Goal: Task Accomplishment & Management: Manage account settings

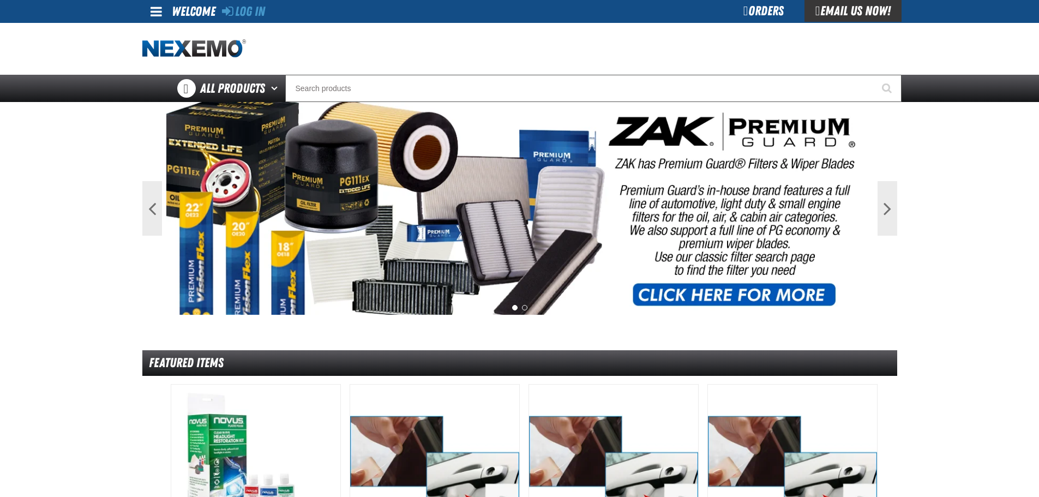
click at [156, 6] on span at bounding box center [155, 11] width 11 height 13
click at [160, 32] on link "Log In Log In" at bounding box center [161, 32] width 29 height 10
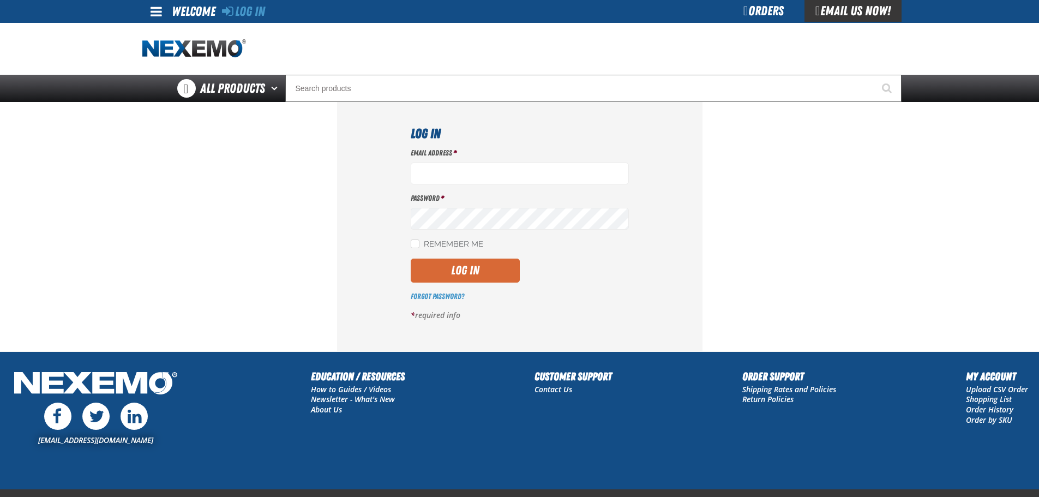
type input "[EMAIL_ADDRESS][DOMAIN_NAME]"
click at [455, 266] on button "Log In" at bounding box center [465, 270] width 109 height 24
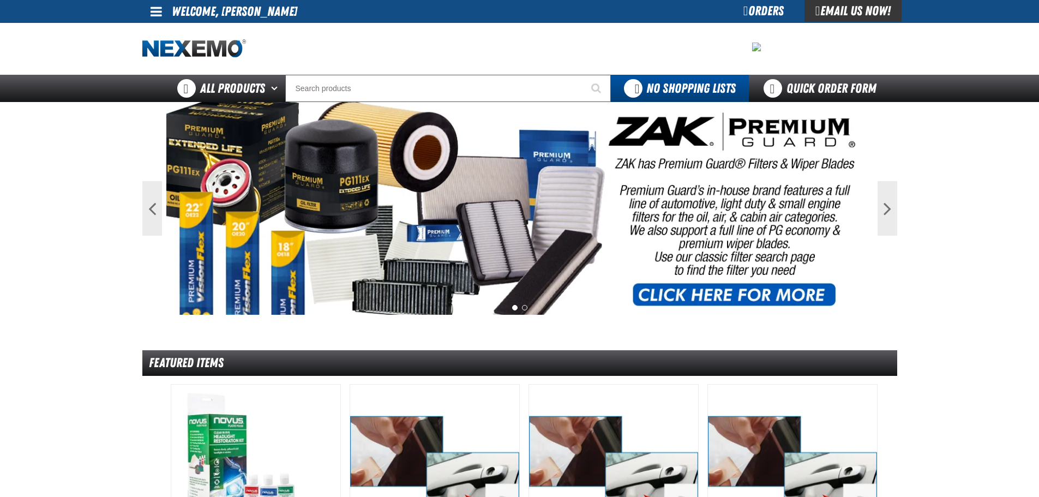
click at [151, 11] on span at bounding box center [155, 11] width 11 height 13
click at [176, 34] on link "My Account My Account" at bounding box center [171, 32] width 49 height 10
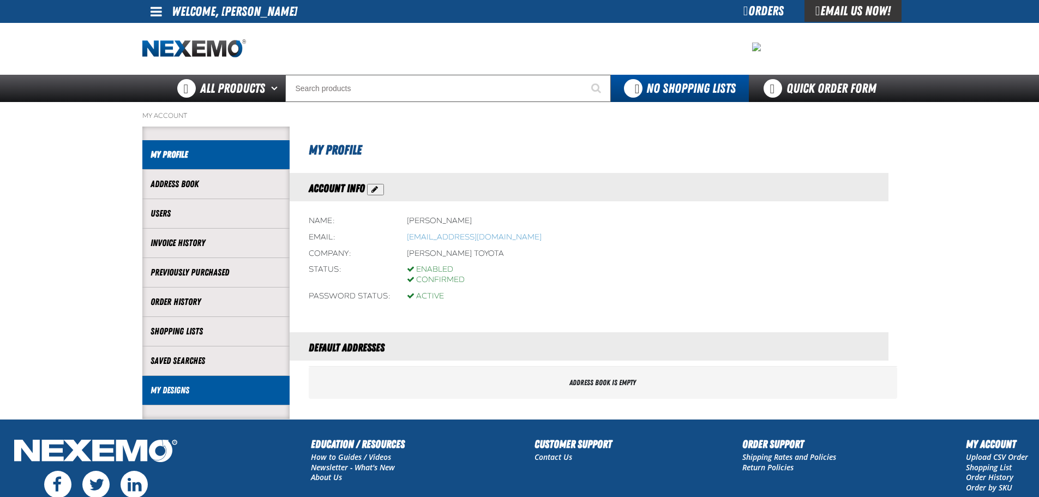
click at [180, 390] on link "My Designs" at bounding box center [215, 390] width 131 height 13
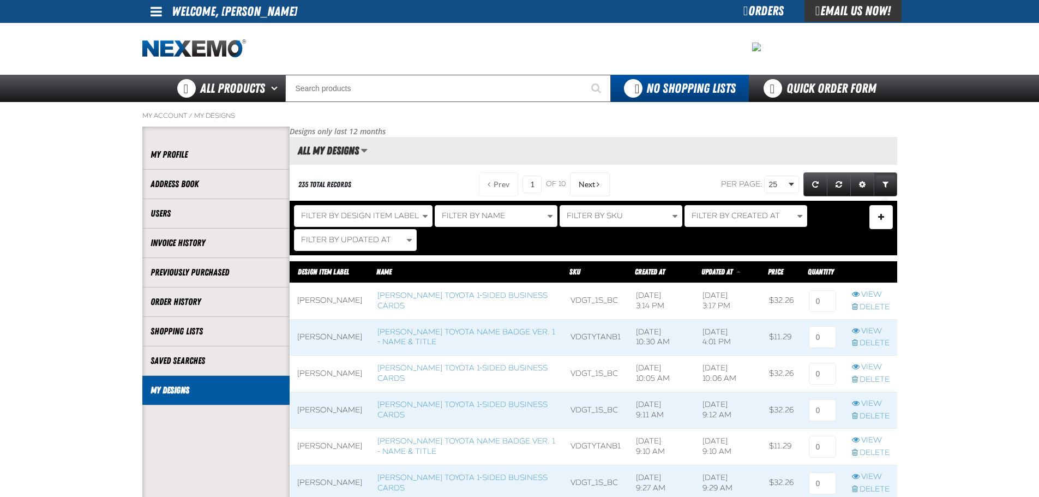
scroll to position [1, 1]
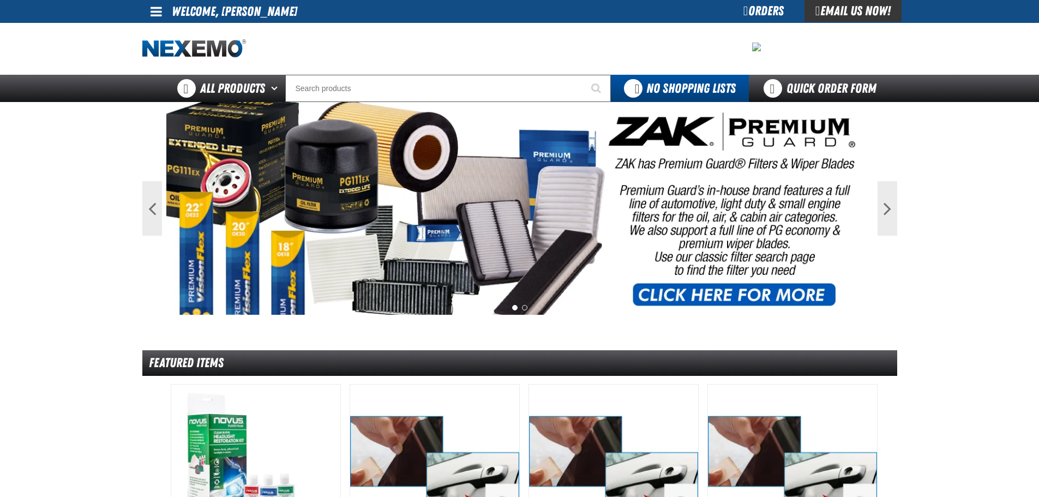
click at [159, 14] on span at bounding box center [155, 11] width 11 height 13
click at [161, 29] on link "My Account My Account" at bounding box center [171, 32] width 49 height 10
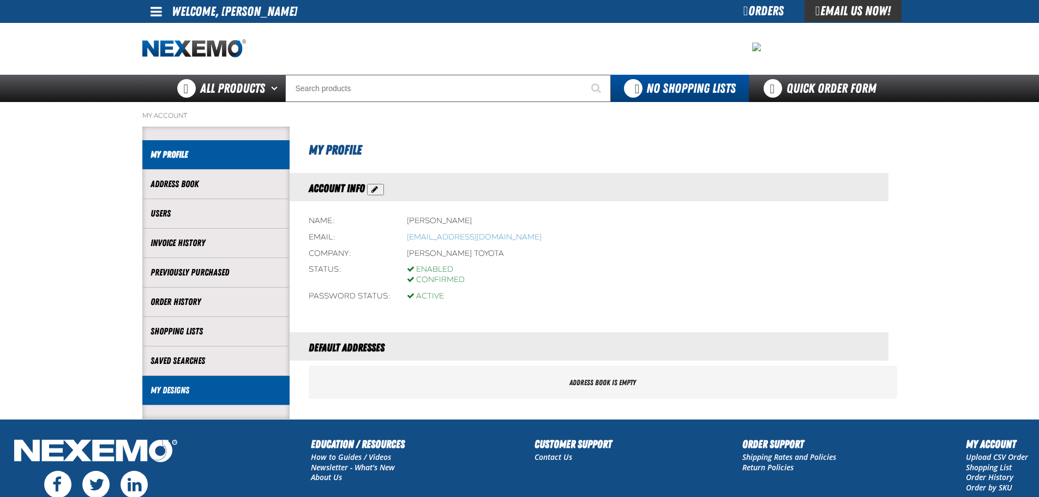
click at [171, 389] on link "My Designs" at bounding box center [215, 390] width 131 height 13
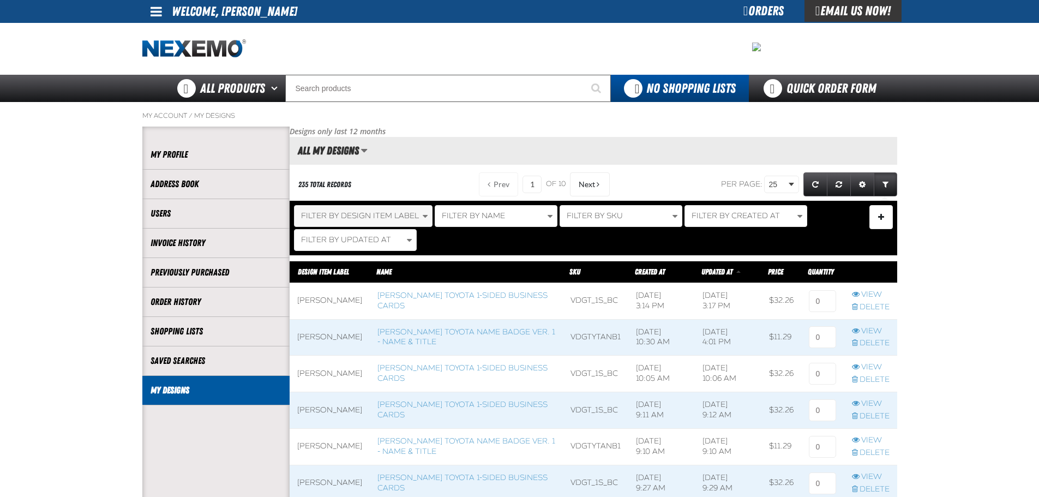
scroll to position [1, 1]
click at [341, 372] on span at bounding box center [329, 373] width 80 height 36
